Goal: Task Accomplishment & Management: Complete application form

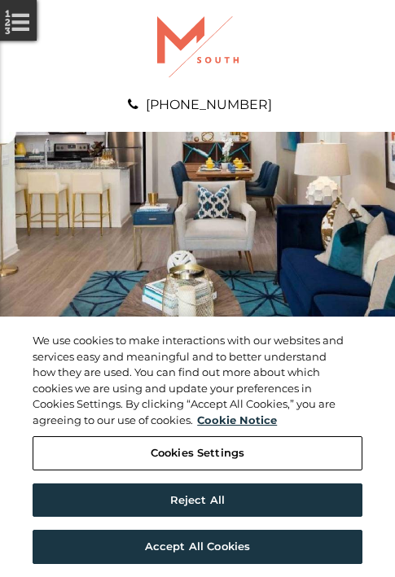
scroll to position [833, 0]
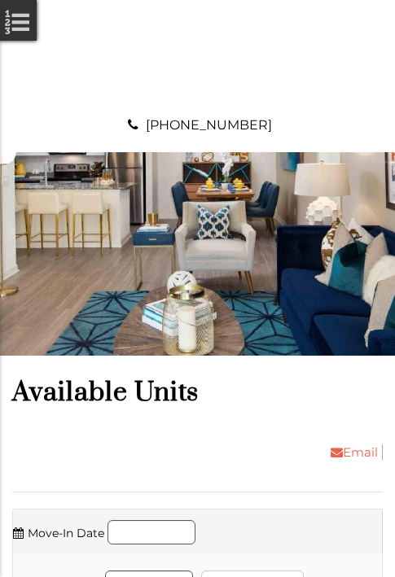
scroll to position [1111, 0]
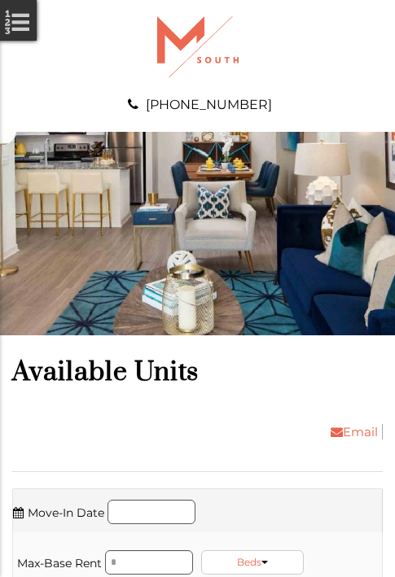
scroll to position [1493, 0]
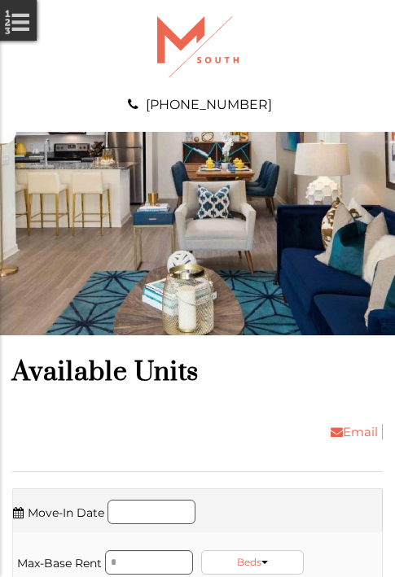
scroll to position [1770, 0]
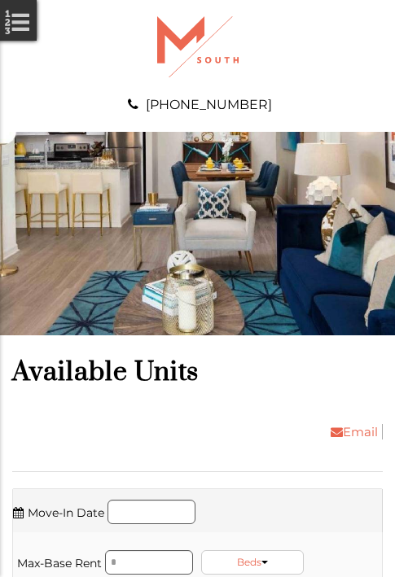
scroll to position [2048, 0]
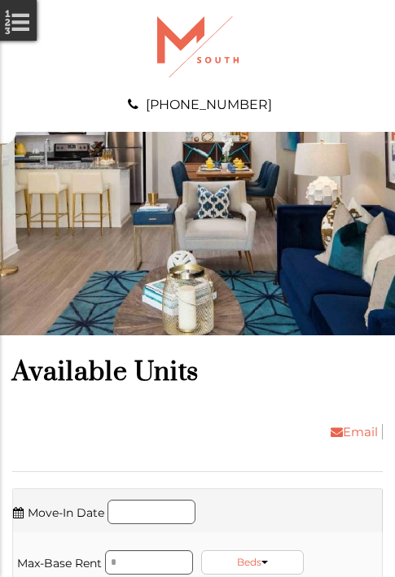
scroll to position [2430, 0]
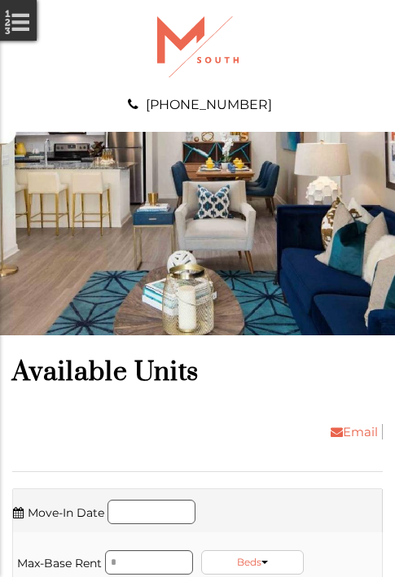
scroll to position [2708, 0]
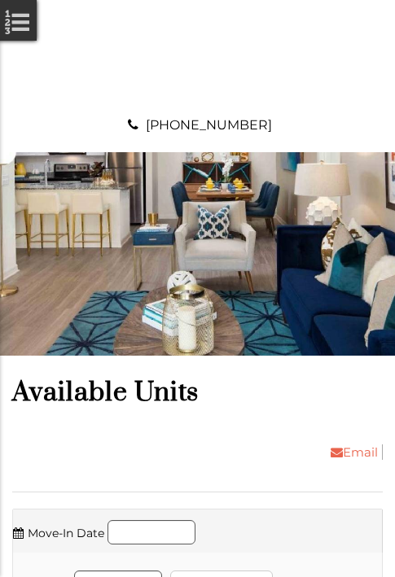
scroll to position [2985, 0]
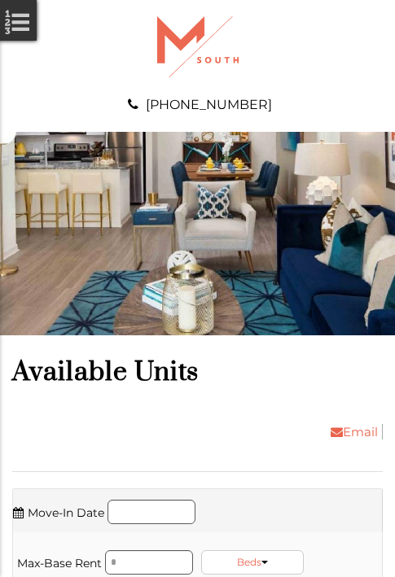
scroll to position [3541, 0]
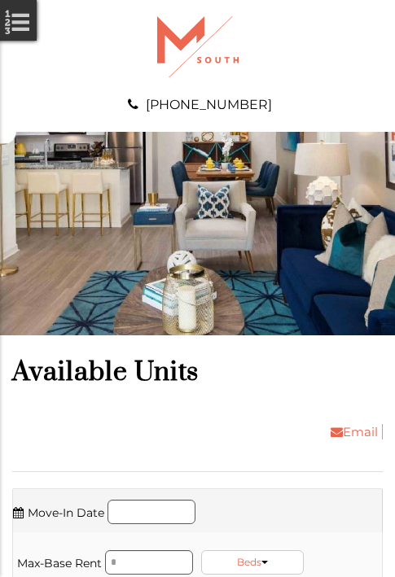
scroll to position [3923, 0]
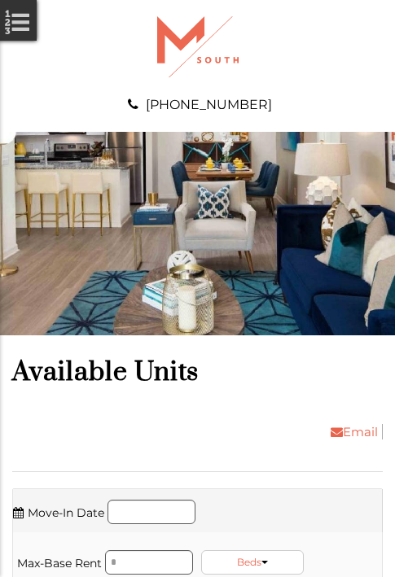
scroll to position [4305, 0]
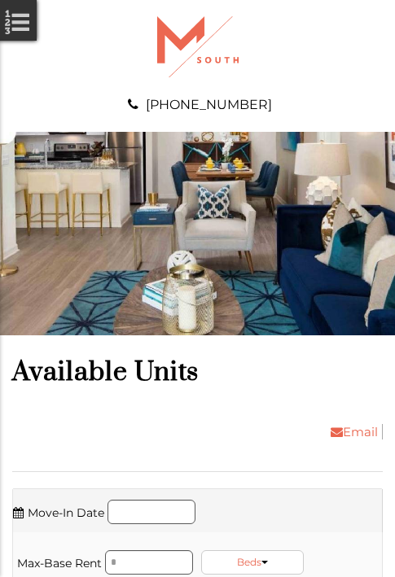
scroll to position [4582, 0]
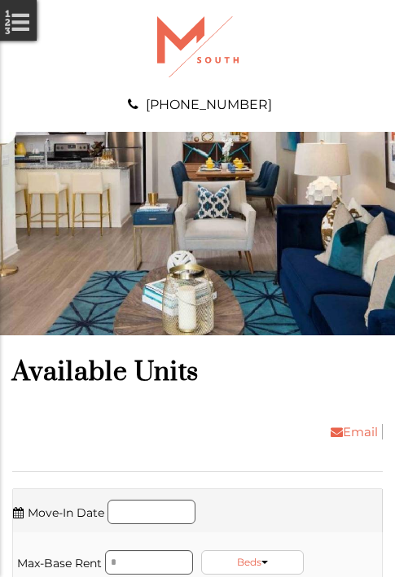
scroll to position [4860, 0]
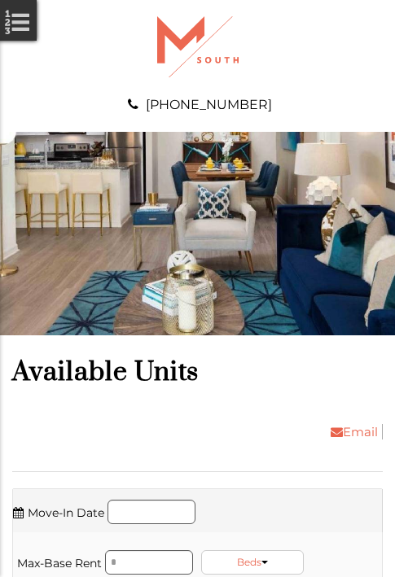
scroll to position [5415, 0]
